Goal: Transaction & Acquisition: Obtain resource

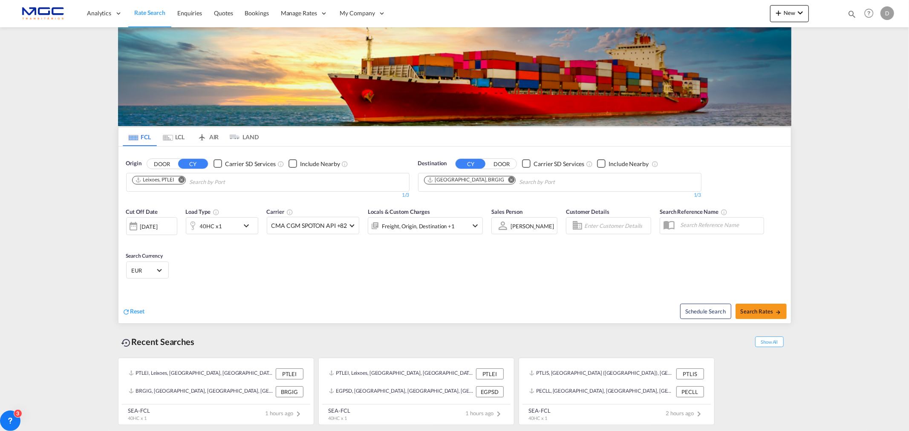
click at [508, 180] on md-icon "Remove" at bounding box center [511, 179] width 6 height 6
type input "port said"
click at [475, 207] on div "Port Said [GEOGRAPHIC_DATA] EGPSD" at bounding box center [490, 202] width 162 height 26
click at [742, 302] on div "Schedule Search Search Rates" at bounding box center [624, 307] width 334 height 33
click at [742, 305] on button "Search Rates" at bounding box center [760, 311] width 51 height 15
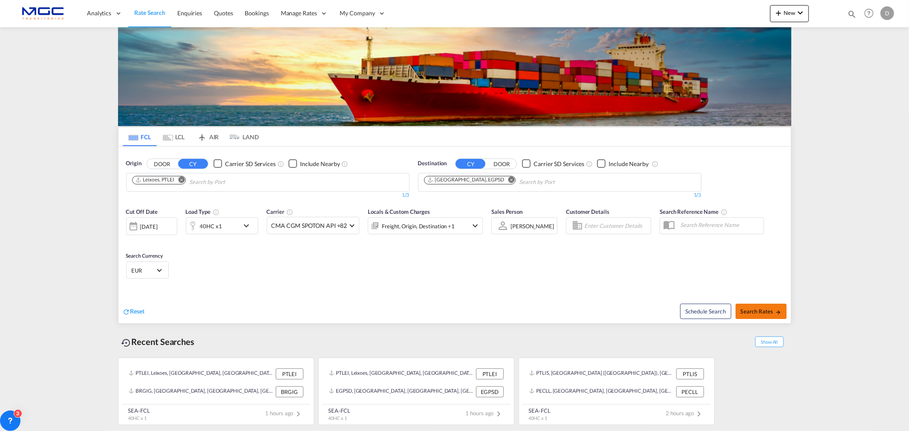
type input "PTLEI to EGPSD / [DATE]"
